Goal: Information Seeking & Learning: Learn about a topic

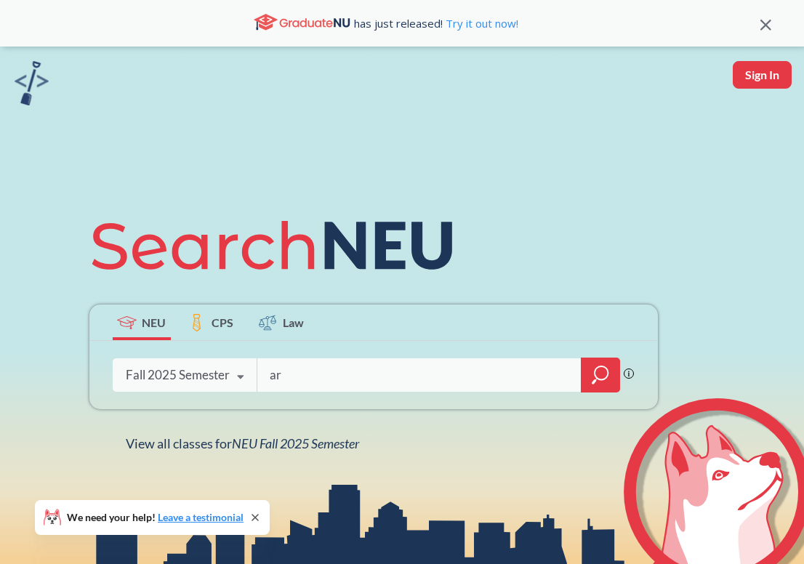
type input "a"
type input "1220"
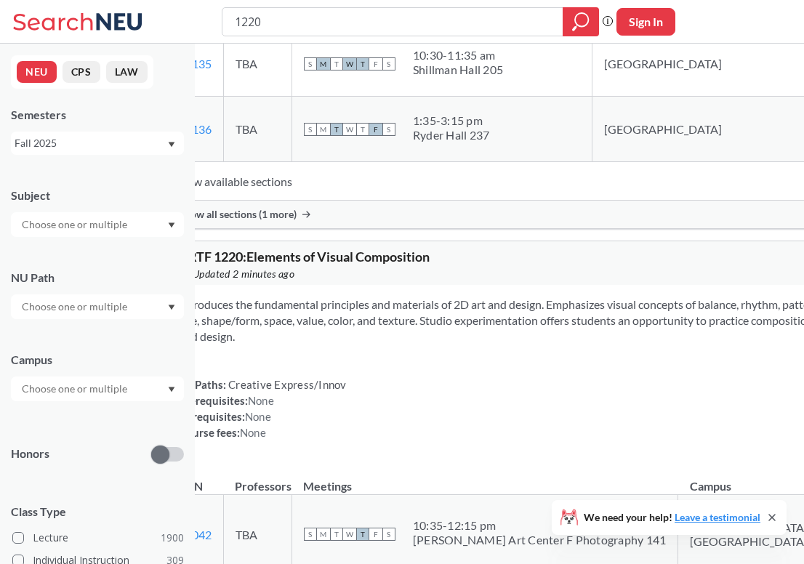
scroll to position [1046, 0]
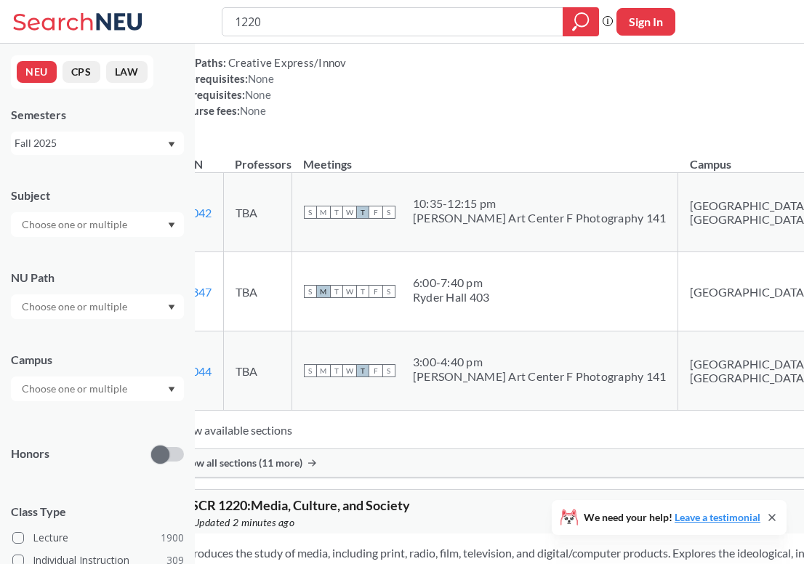
click at [364, 477] on div "Show all sections (11 more)" at bounding box center [597, 463] width 860 height 28
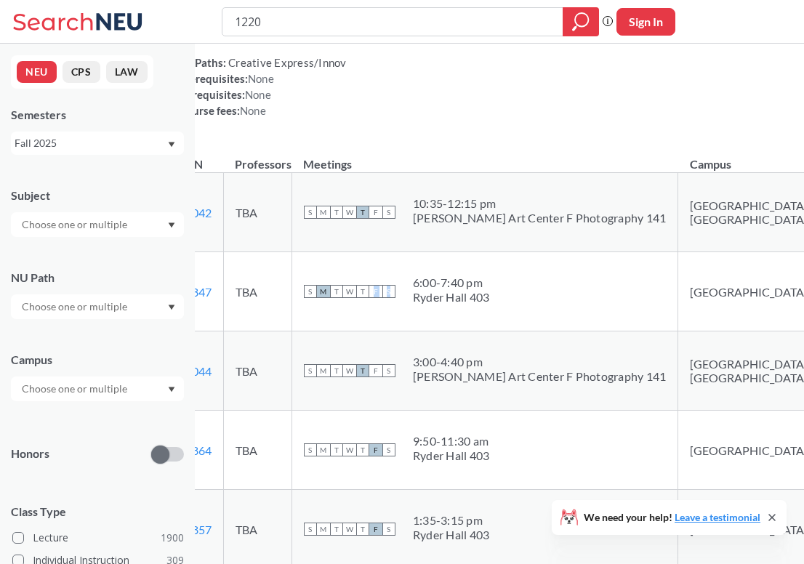
drag, startPoint x: 433, startPoint y: 285, endPoint x: 588, endPoint y: 319, distance: 158.6
click at [588, 319] on td "S M T W T F S 6:00 - 7:40 pm Ryder Hall 403" at bounding box center [485, 291] width 387 height 79
click at [589, 320] on td "S M T W T F S 6:00 - 7:40 pm Ryder Hall 403" at bounding box center [485, 291] width 387 height 79
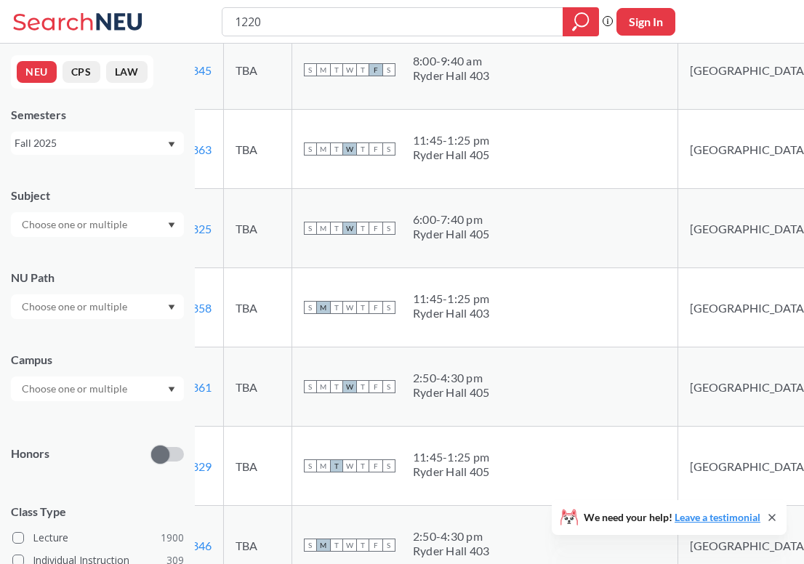
scroll to position [1365, 0]
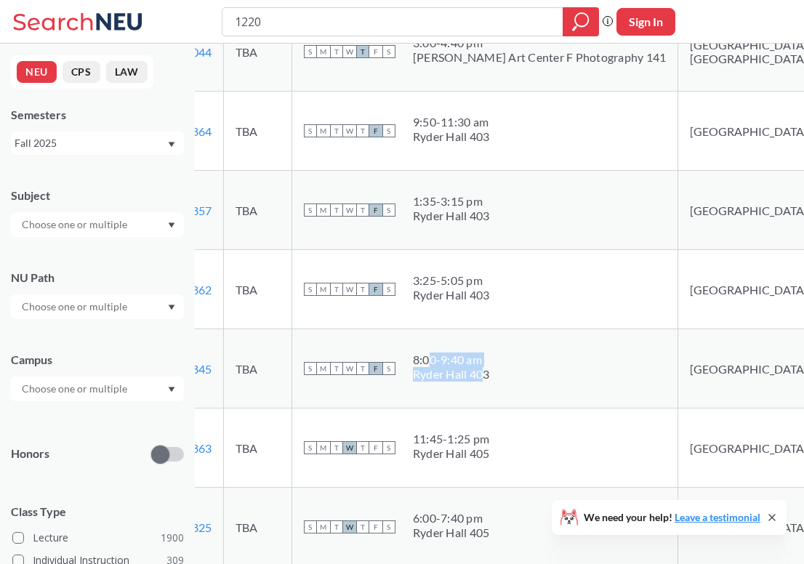
drag, startPoint x: 521, startPoint y: 385, endPoint x: 457, endPoint y: 351, distance: 71.9
click at [479, 361] on span "8:00 - 9:40 am [GEOGRAPHIC_DATA] 403" at bounding box center [451, 367] width 77 height 29
click at [506, 332] on td "S M T W T F S 8:00 - 9:40 am [GEOGRAPHIC_DATA] 403" at bounding box center [485, 368] width 387 height 79
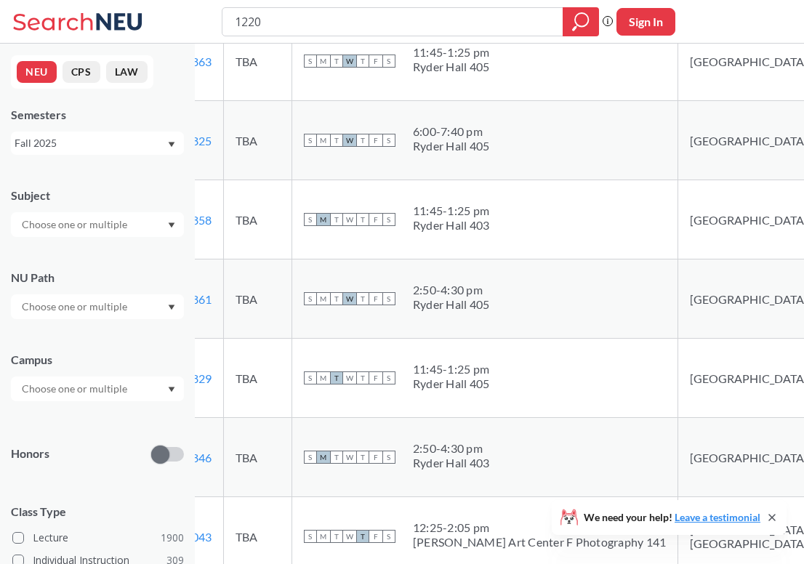
scroll to position [1927, 0]
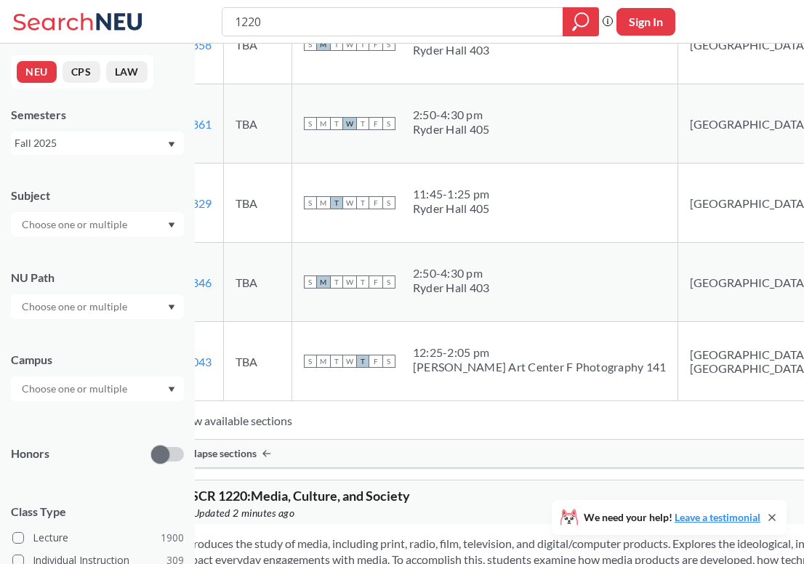
drag, startPoint x: 602, startPoint y: 302, endPoint x: 470, endPoint y: 255, distance: 140.6
click at [476, 259] on td "S M T W T F S 2:50 - 4:30 pm Ryder Hall 403" at bounding box center [485, 282] width 387 height 79
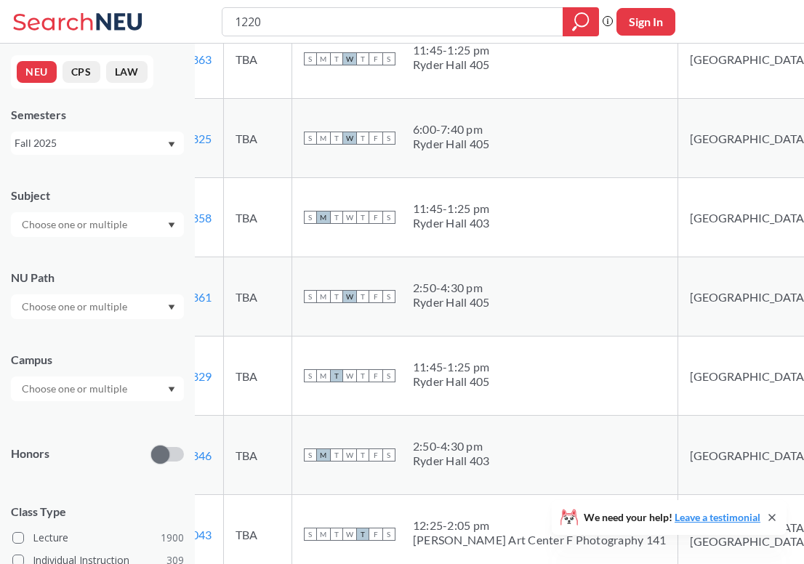
scroll to position [1624, 0]
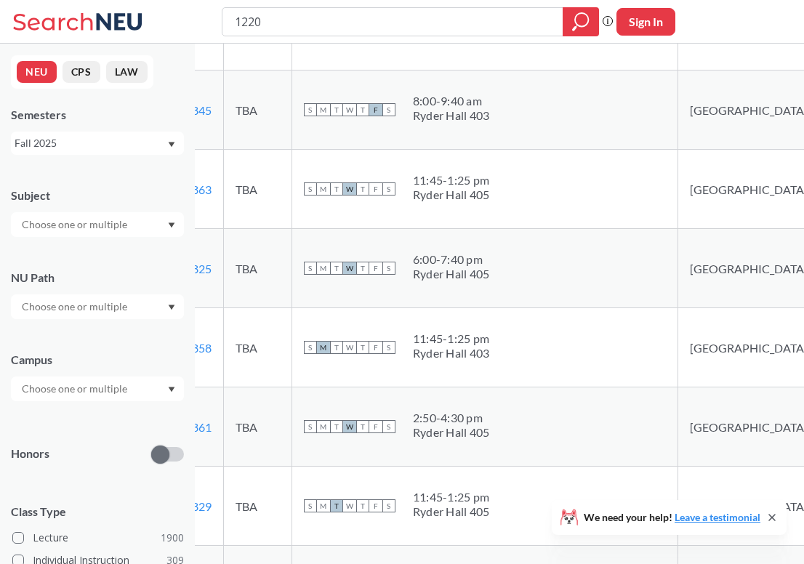
click at [468, 257] on div "S M T W T F S 6:00 - 7:40 pm Ryder Hall 405" at bounding box center [485, 268] width 363 height 32
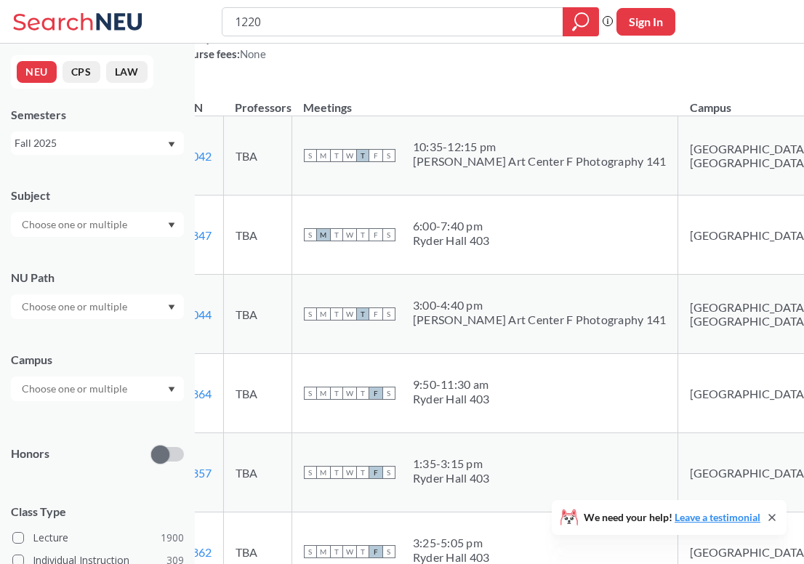
scroll to position [807, 0]
